Goal: Find contact information: Find contact information

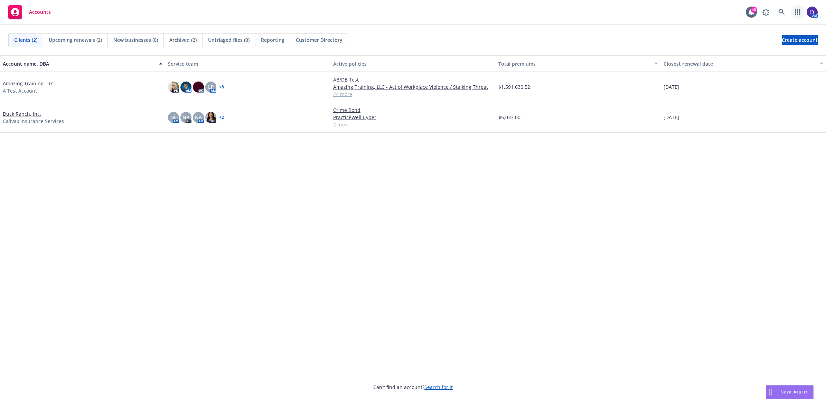
click at [792, 13] on link "button" at bounding box center [798, 12] width 14 height 14
click at [758, 70] on span "Find trading partner and contact information" at bounding box center [754, 71] width 85 height 4
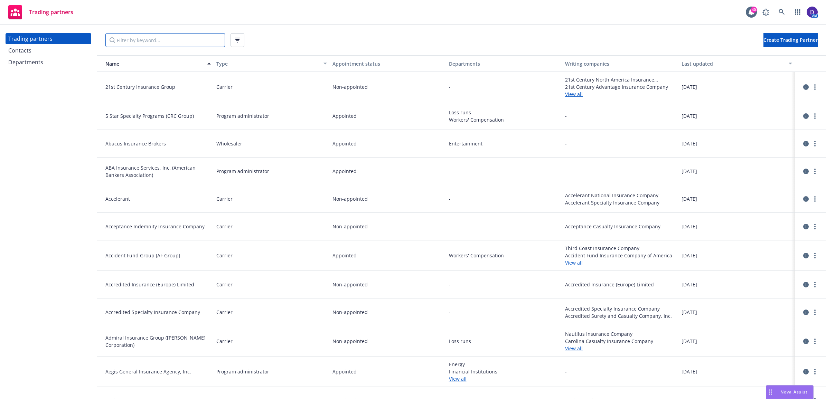
click at [136, 38] on input "Filter by keyword..." at bounding box center [165, 40] width 120 height 14
paste input "AN"
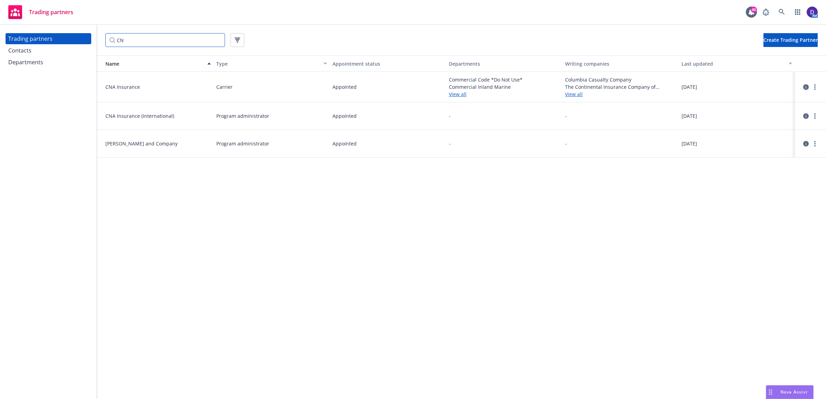
type input "CN"
click at [808, 85] on icon "circleInformation" at bounding box center [806, 87] width 6 height 6
